Goal: Task Accomplishment & Management: Use online tool/utility

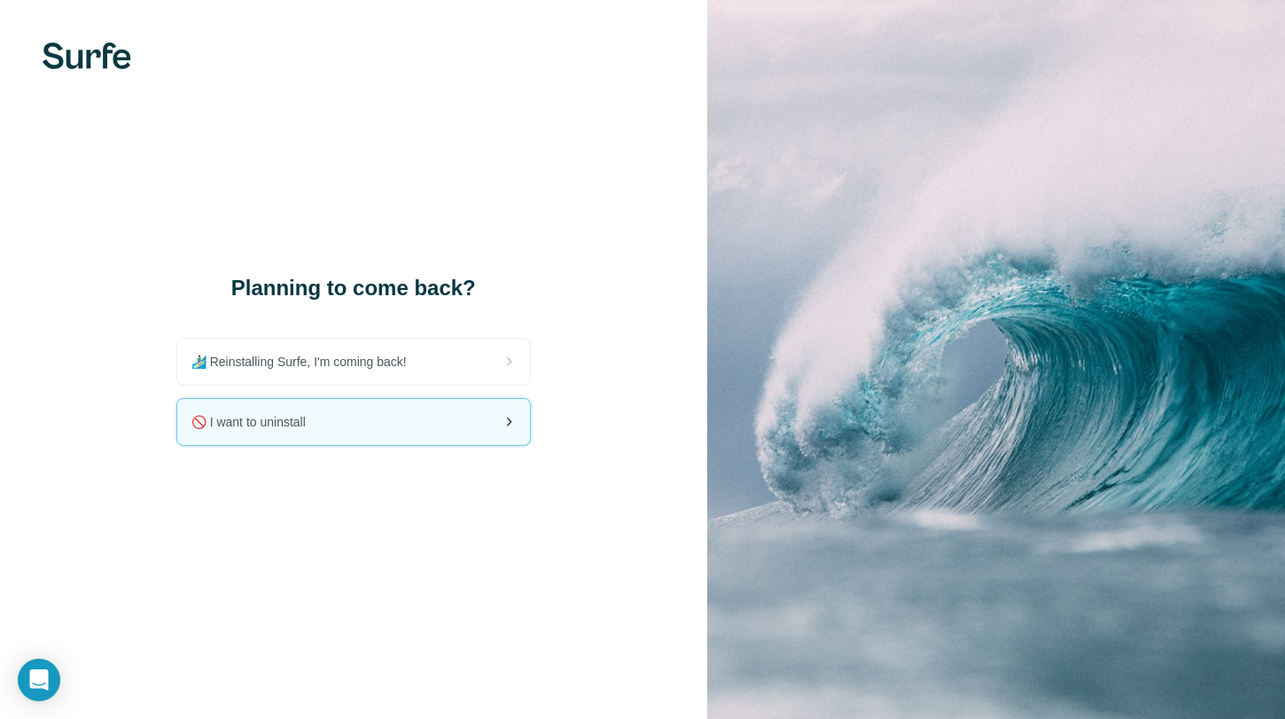
click at [371, 428] on div "🚫 I want to uninstall" at bounding box center [353, 422] width 353 height 46
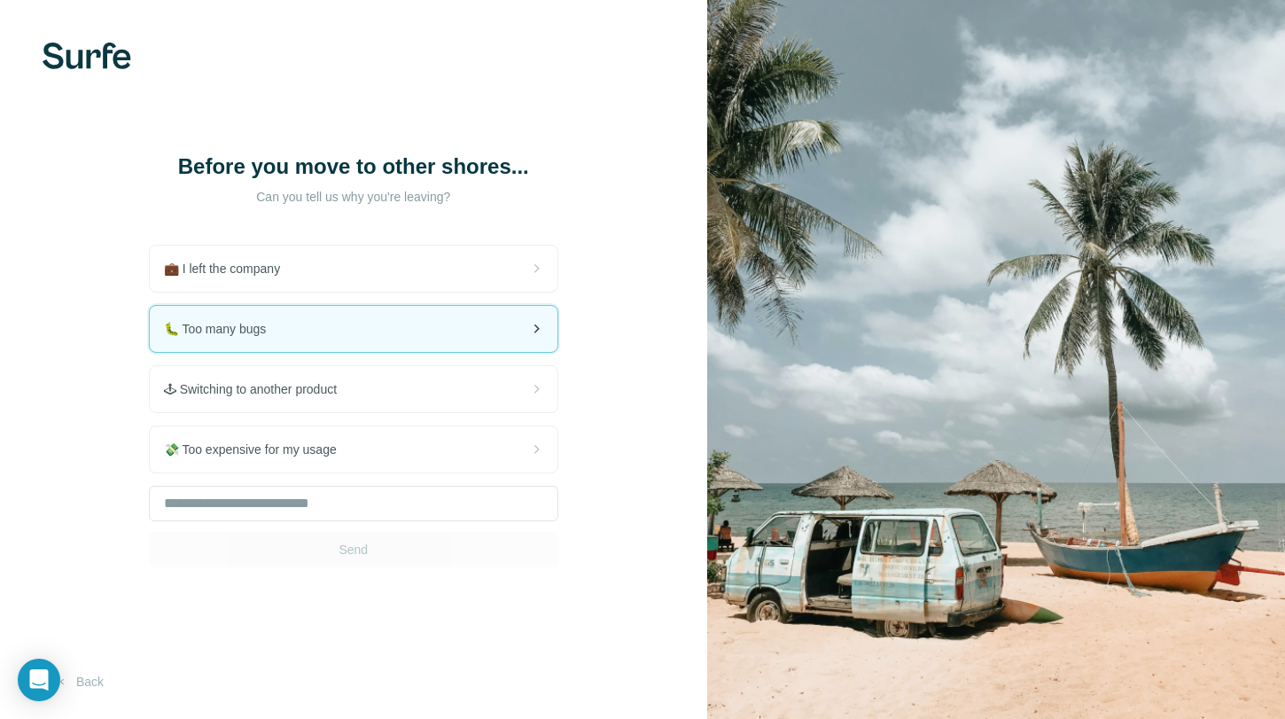
click at [459, 318] on div "🐛 Too many bugs" at bounding box center [354, 329] width 408 height 46
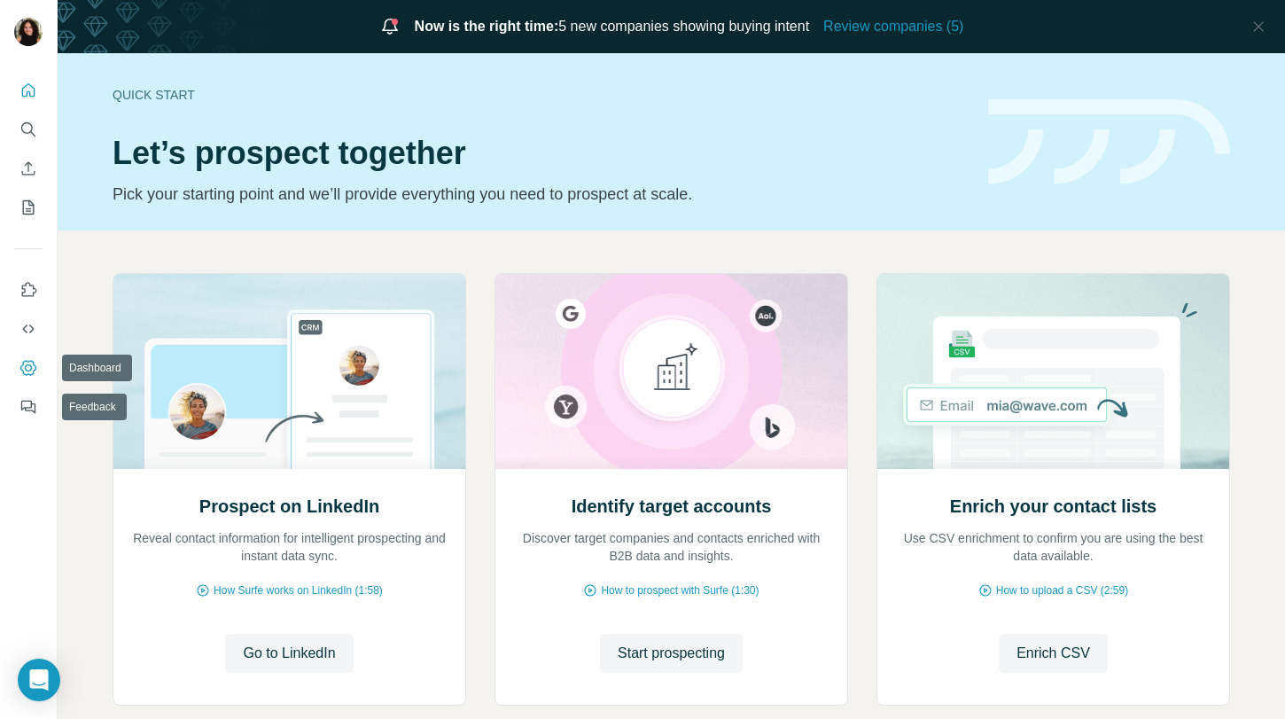
click at [28, 374] on icon "Dashboard" at bounding box center [28, 368] width 18 height 18
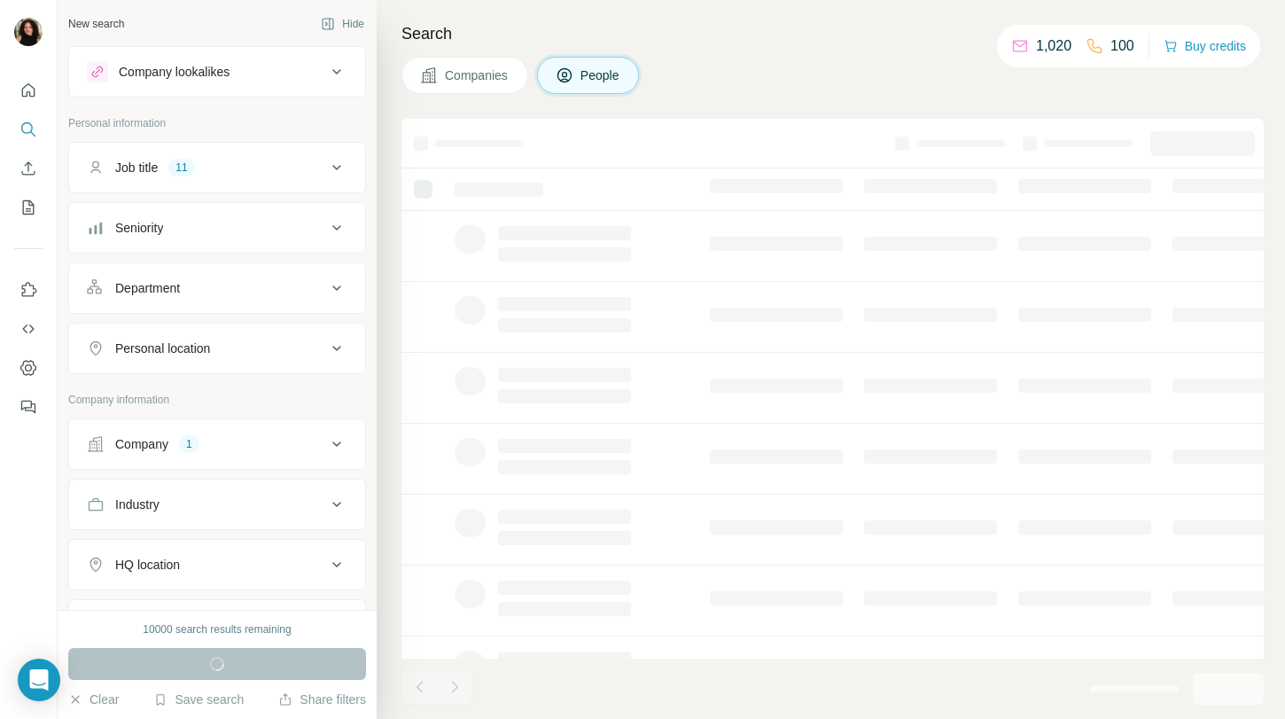
click at [468, 89] on button "Companies" at bounding box center [465, 75] width 127 height 37
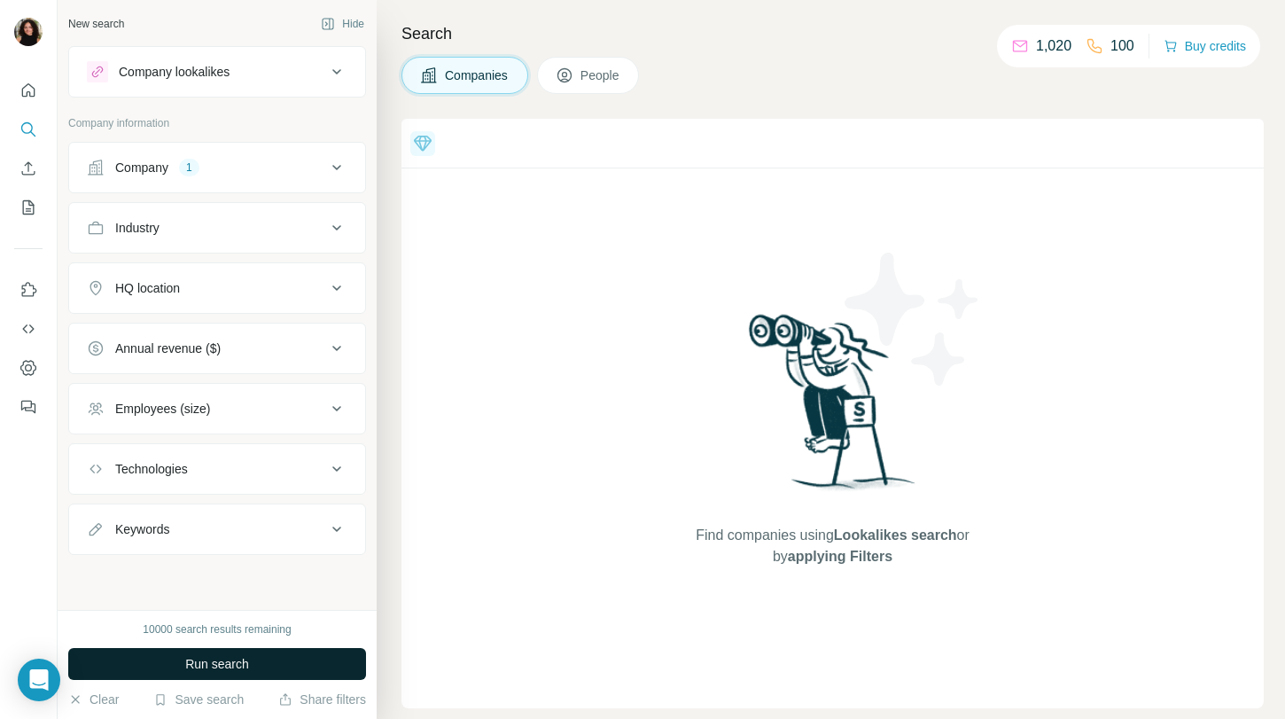
click at [260, 655] on button "Run search" at bounding box center [217, 664] width 298 height 32
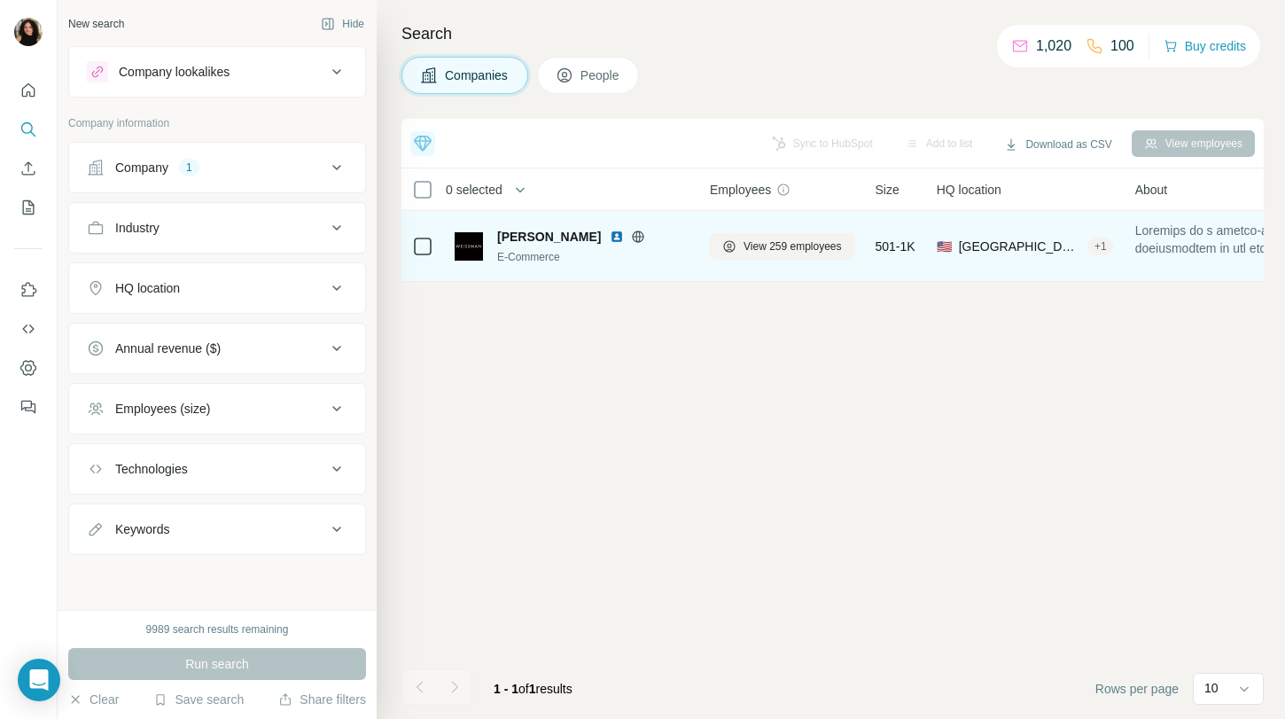
click at [610, 239] on img at bounding box center [617, 237] width 14 height 14
click at [746, 250] on span "View 259 employees" at bounding box center [793, 246] width 98 height 16
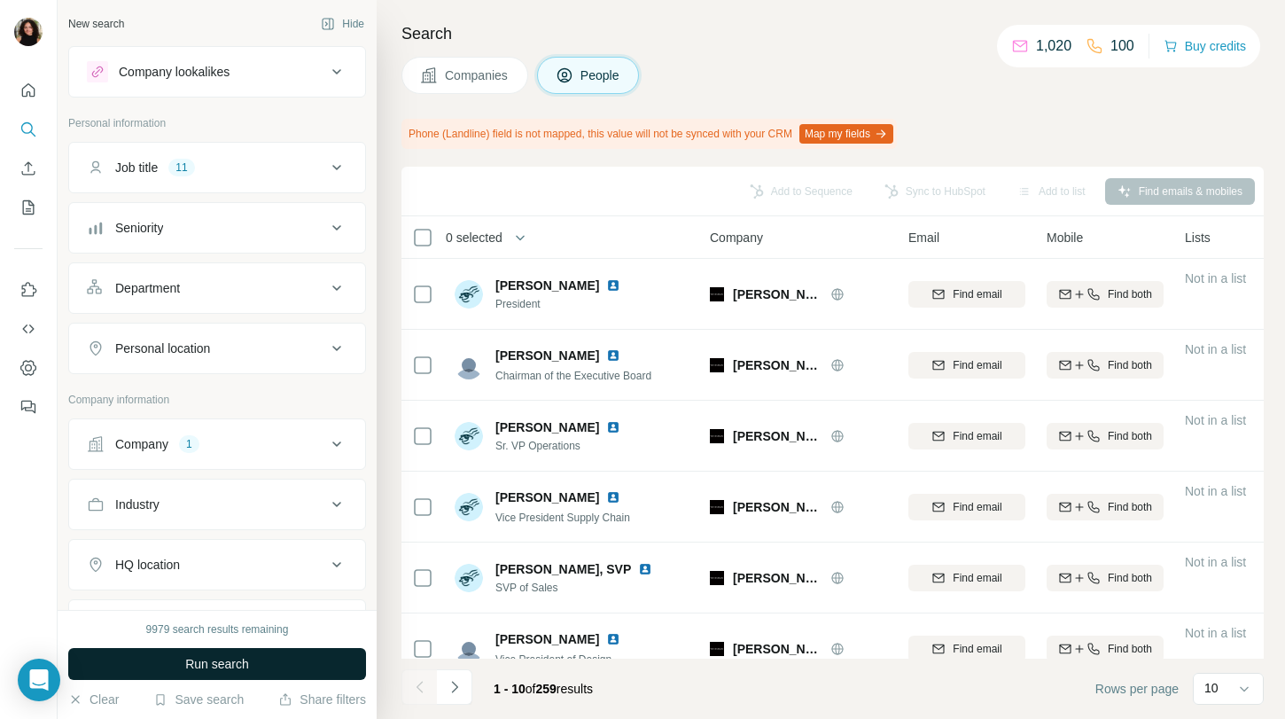
click at [223, 652] on button "Run search" at bounding box center [217, 664] width 298 height 32
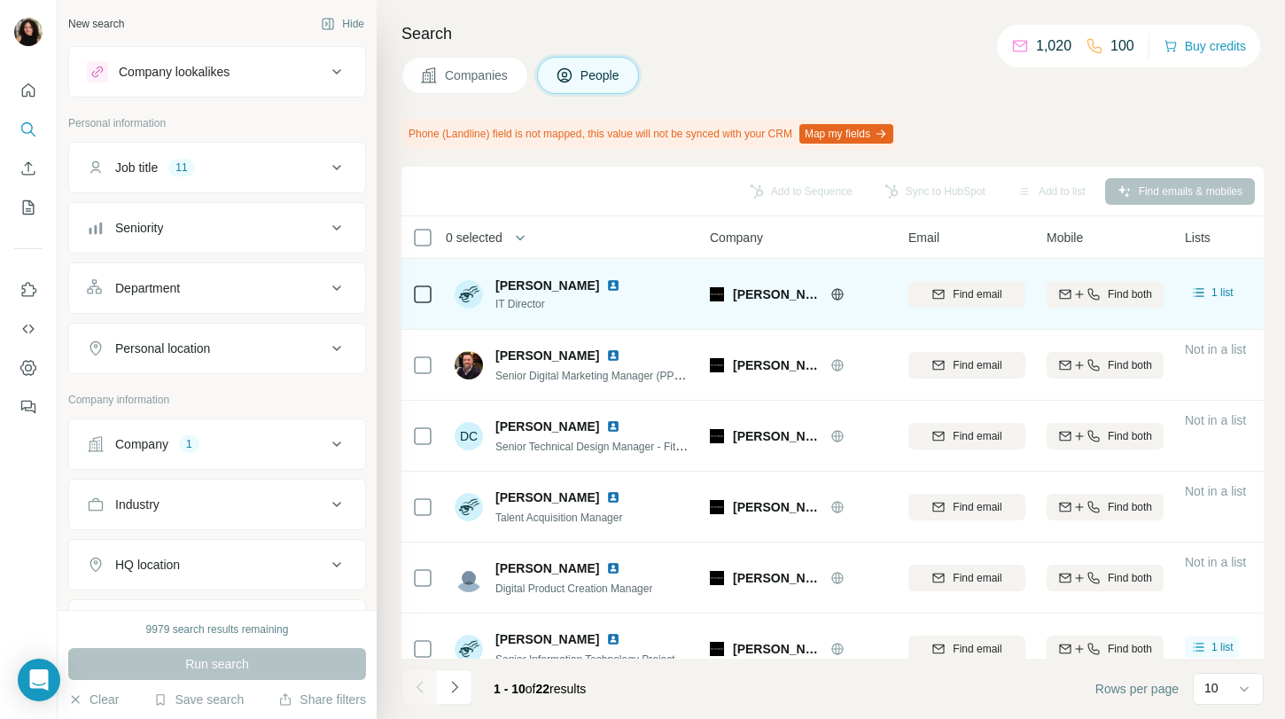
click at [606, 285] on img at bounding box center [613, 285] width 14 height 14
